Goal: Navigation & Orientation: Find specific page/section

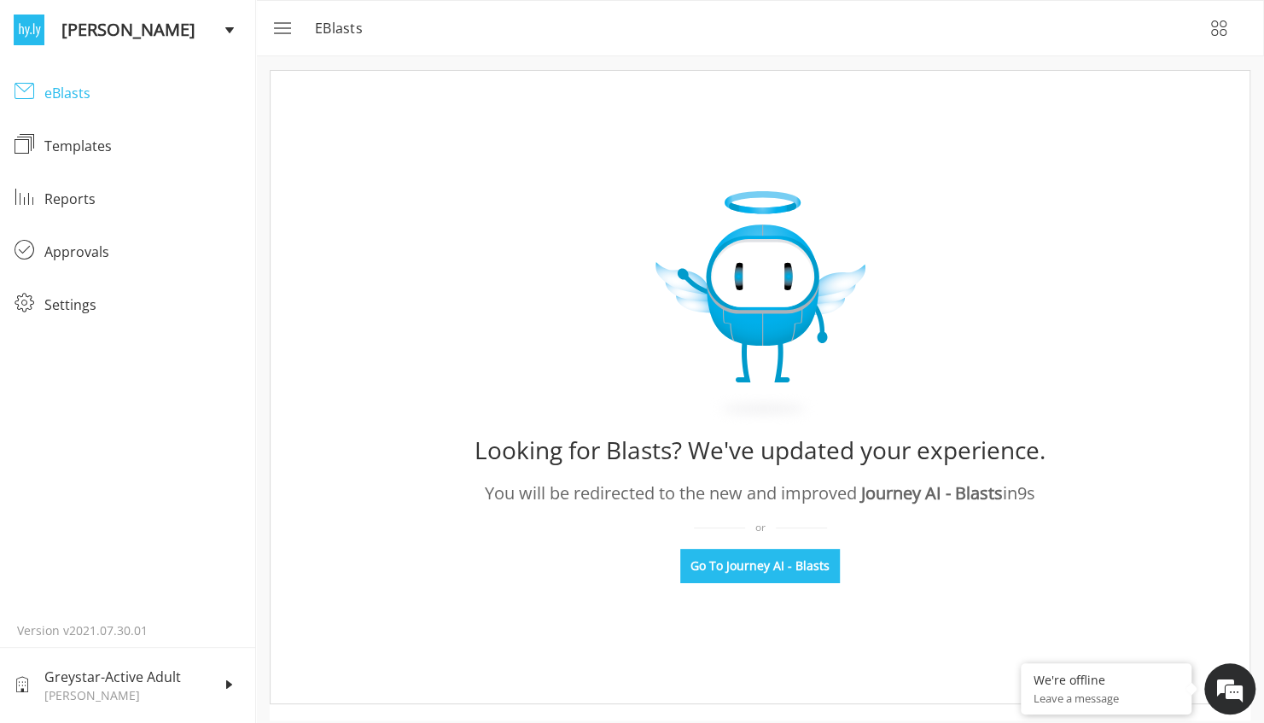
click at [90, 101] on div "eBlasts" at bounding box center [142, 93] width 197 height 20
click at [58, 97] on div "eBlasts" at bounding box center [142, 93] width 197 height 20
click at [54, 91] on div "eBlasts" at bounding box center [142, 93] width 197 height 20
click at [26, 97] on span at bounding box center [24, 90] width 20 height 20
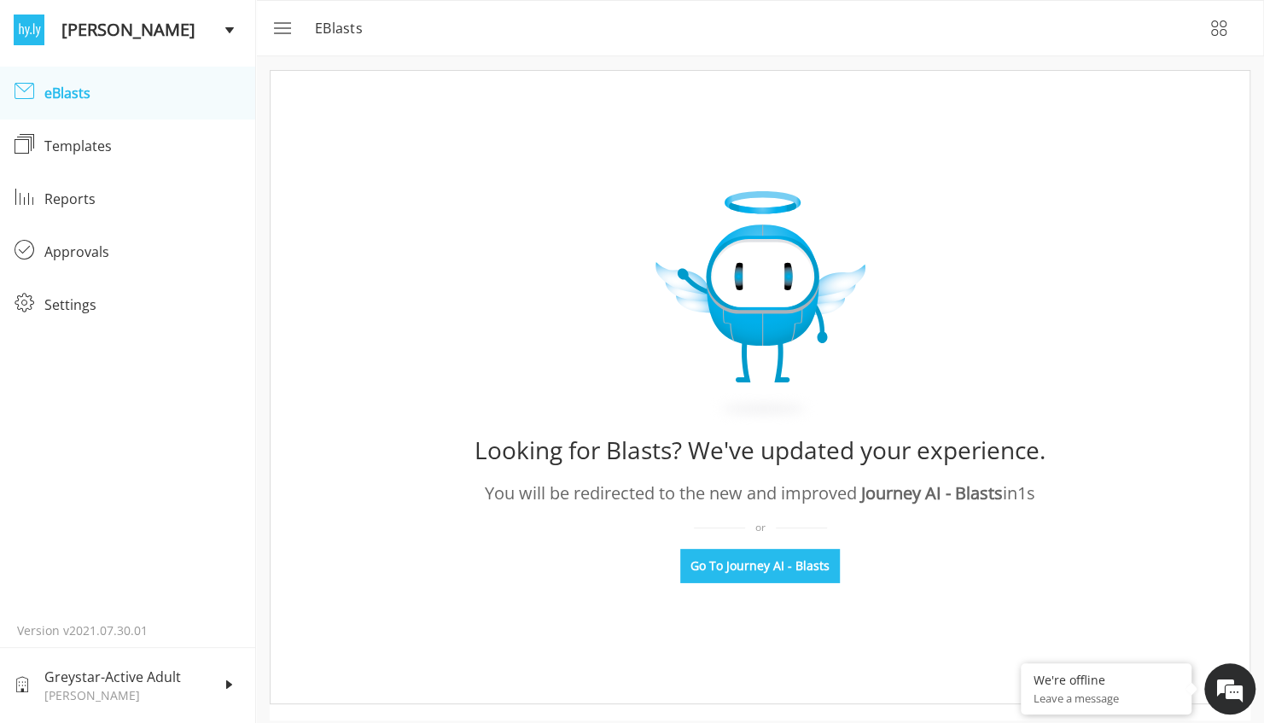
click at [56, 93] on div "eBlasts" at bounding box center [142, 93] width 197 height 20
